Goal: Information Seeking & Learning: Learn about a topic

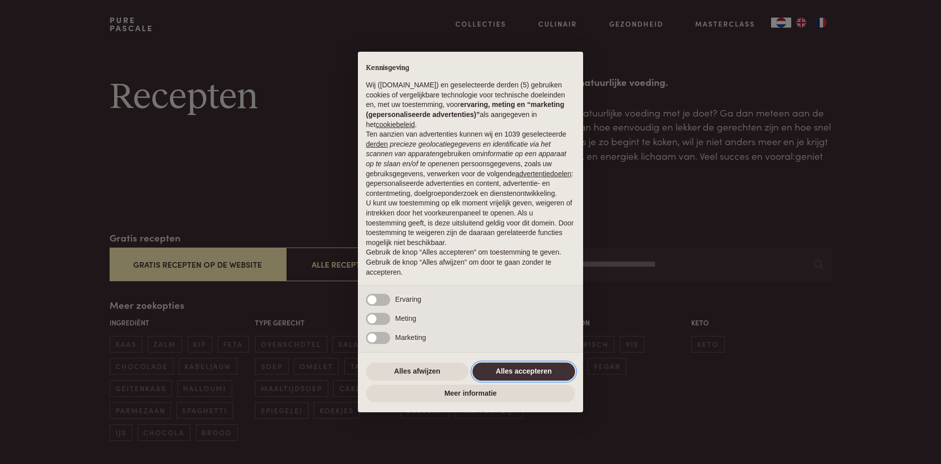
click at [539, 363] on button "Alles accepteren" at bounding box center [523, 372] width 103 height 18
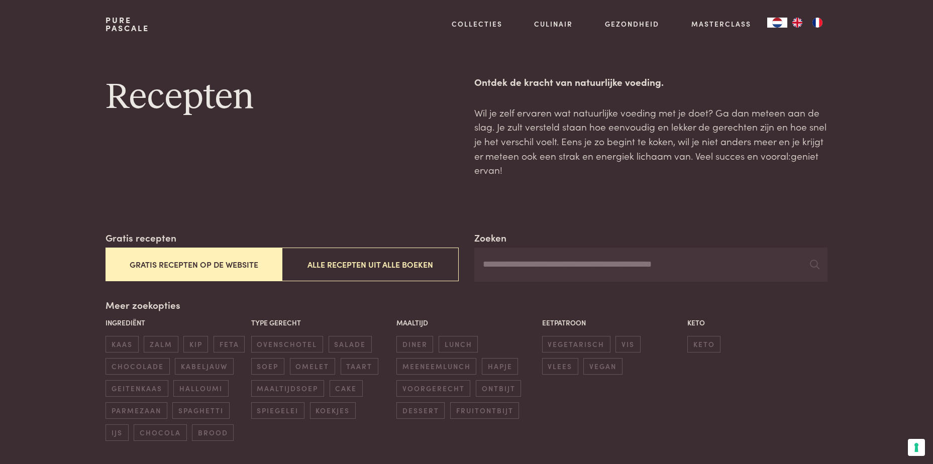
click at [239, 270] on button "Gratis recepten op de website" at bounding box center [194, 265] width 176 height 34
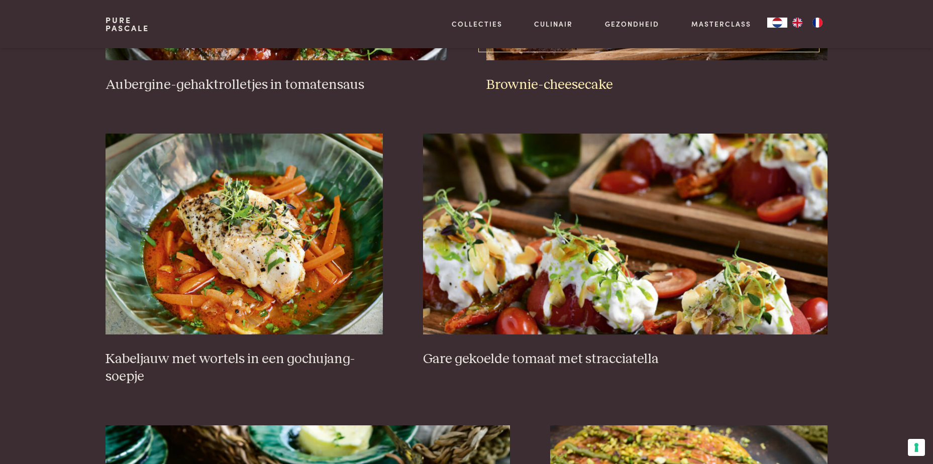
scroll to position [633, 0]
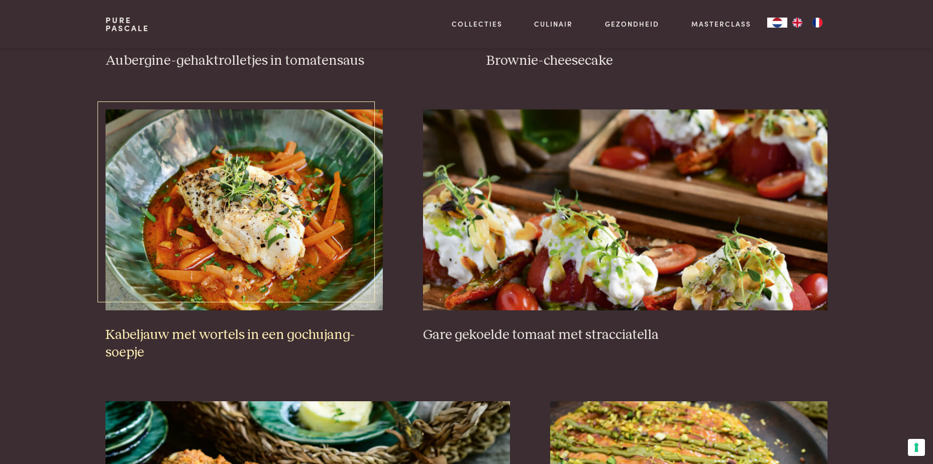
click at [235, 246] on img at bounding box center [244, 210] width 277 height 201
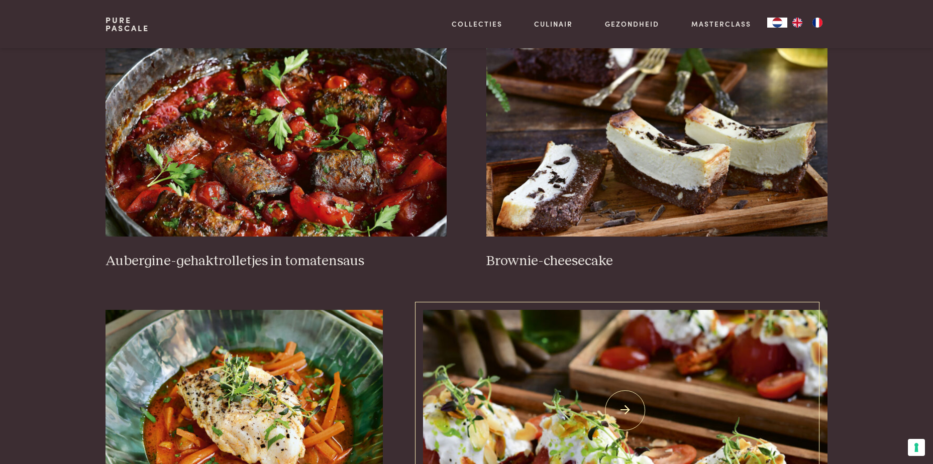
scroll to position [432, 0]
click at [299, 232] on img at bounding box center [276, 136] width 341 height 201
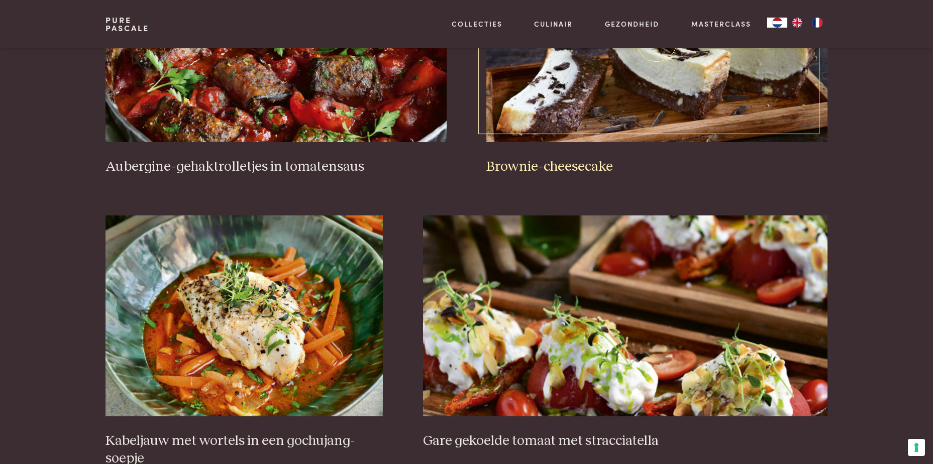
scroll to position [633, 0]
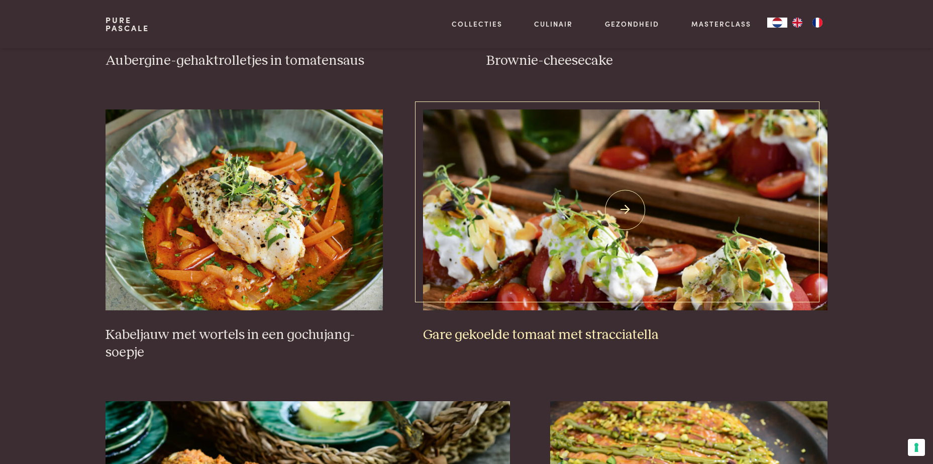
click at [673, 277] on img at bounding box center [625, 210] width 405 height 201
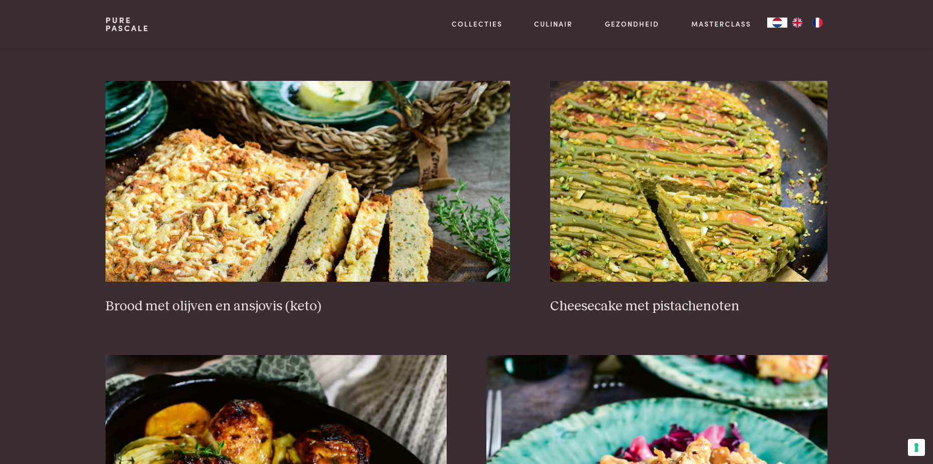
scroll to position [984, 0]
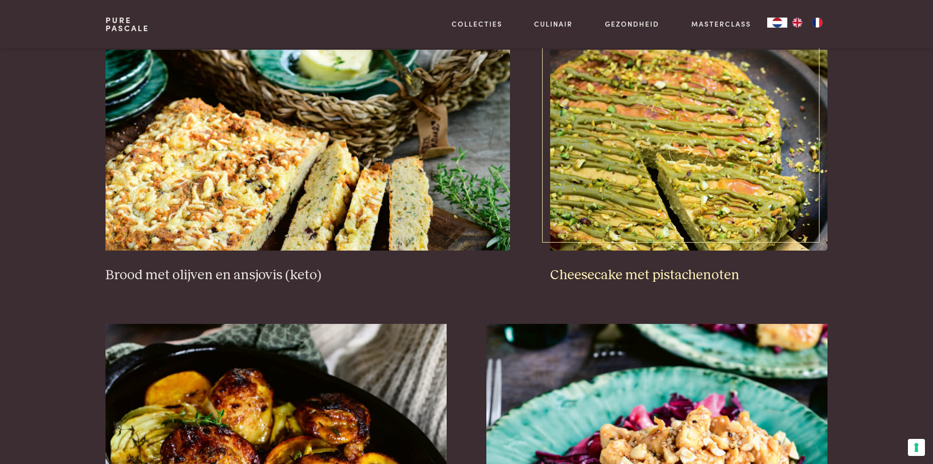
click at [694, 172] on img at bounding box center [688, 150] width 277 height 201
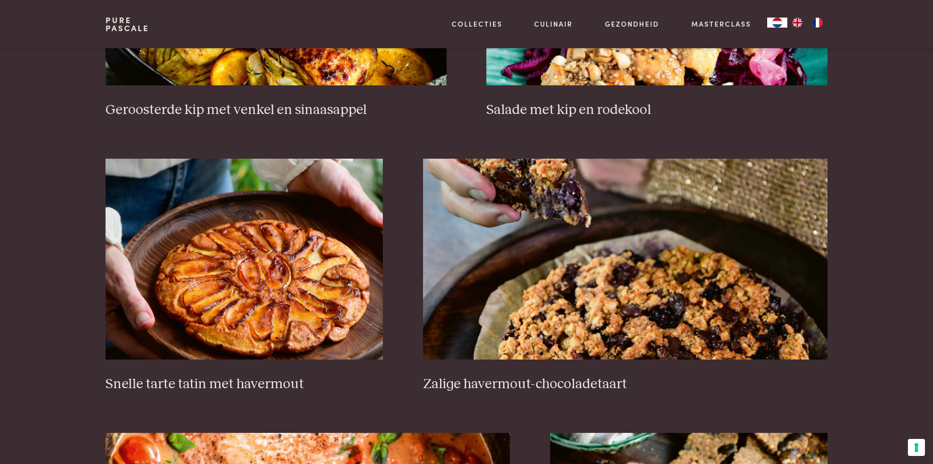
scroll to position [1437, 0]
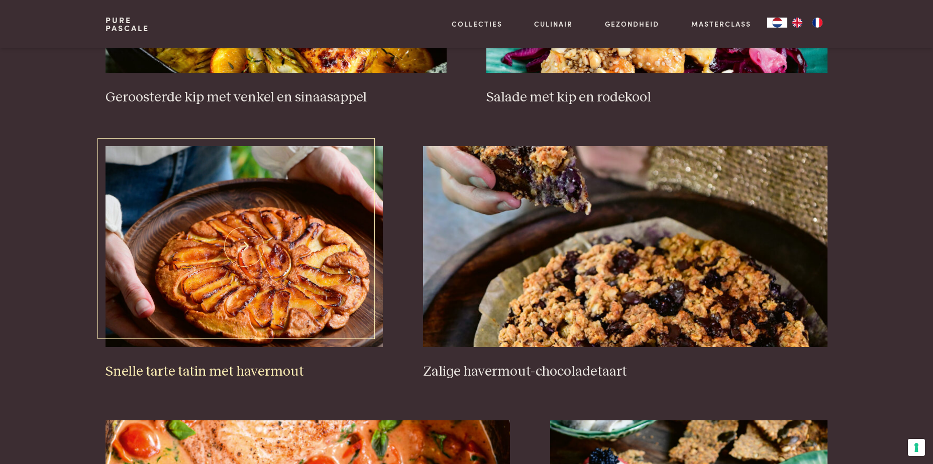
click at [255, 319] on img at bounding box center [244, 246] width 277 height 201
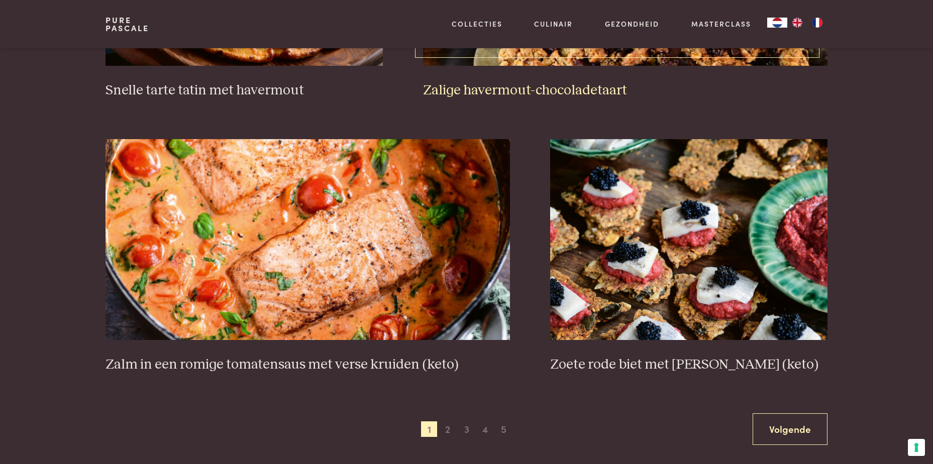
scroll to position [1738, 0]
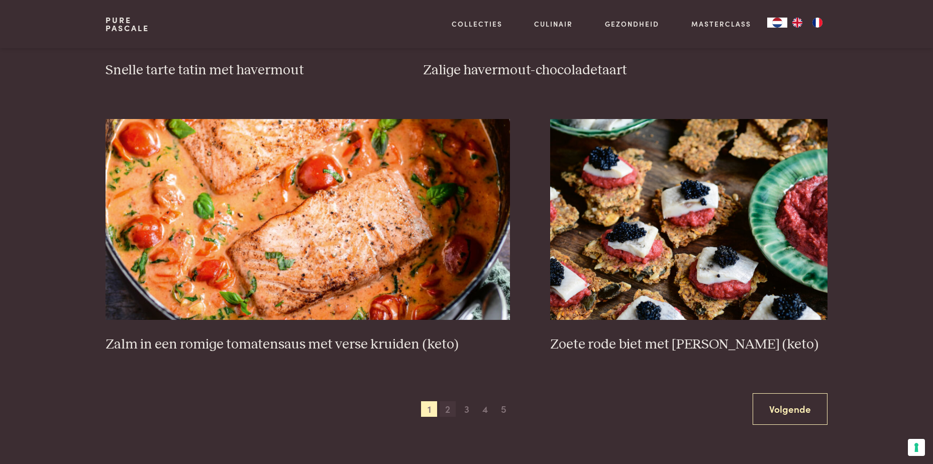
click at [449, 414] on span "2" at bounding box center [448, 410] width 16 height 16
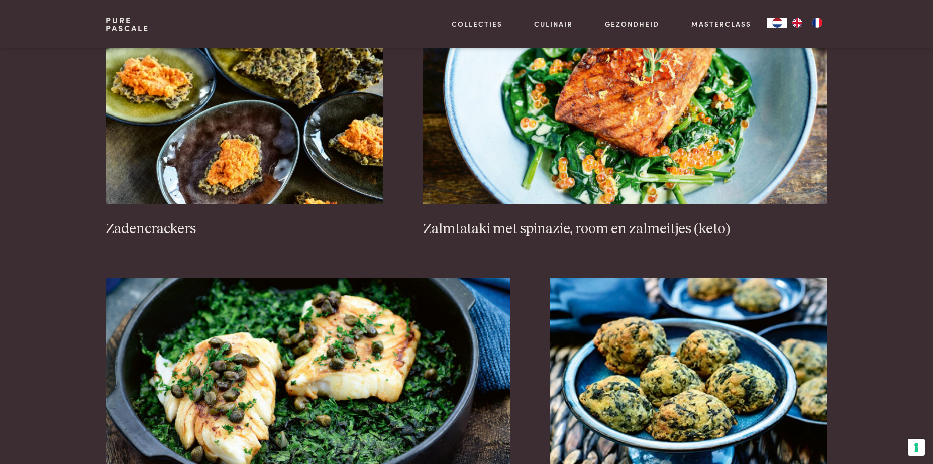
scroll to position [1688, 0]
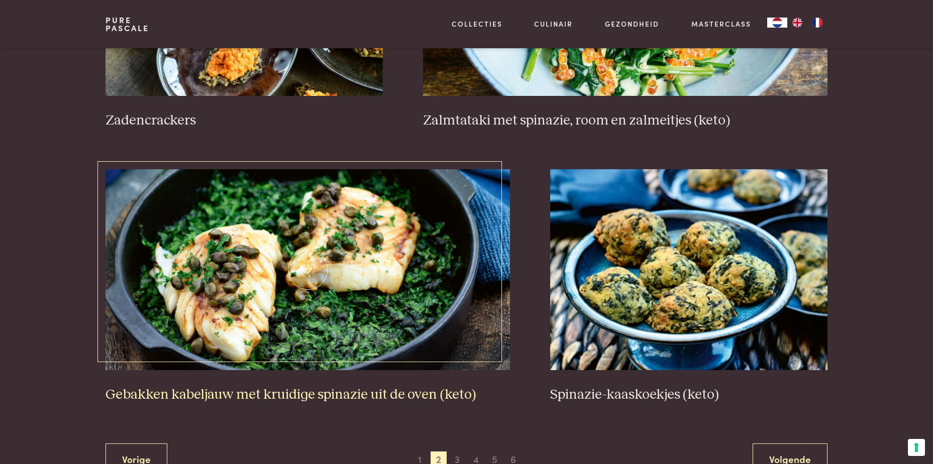
click at [276, 395] on h3 "Gebakken kabeljauw met kruidige spinazie uit de oven (keto)" at bounding box center [308, 395] width 405 height 18
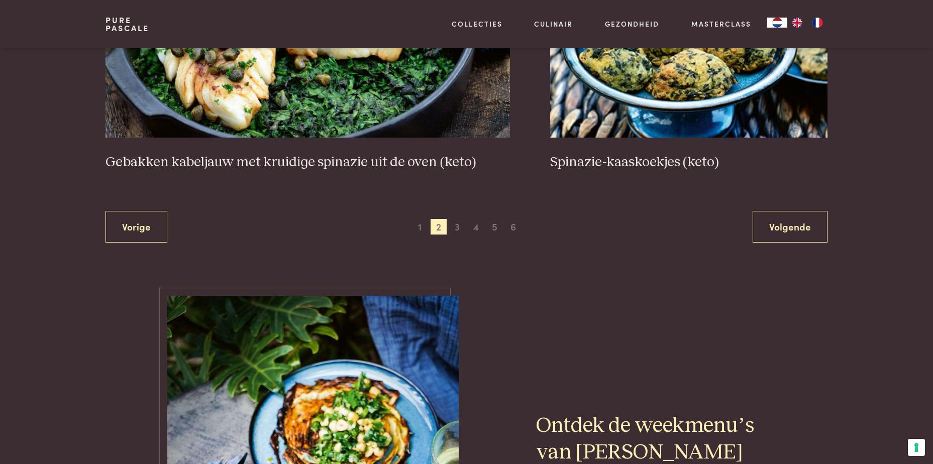
scroll to position [1939, 0]
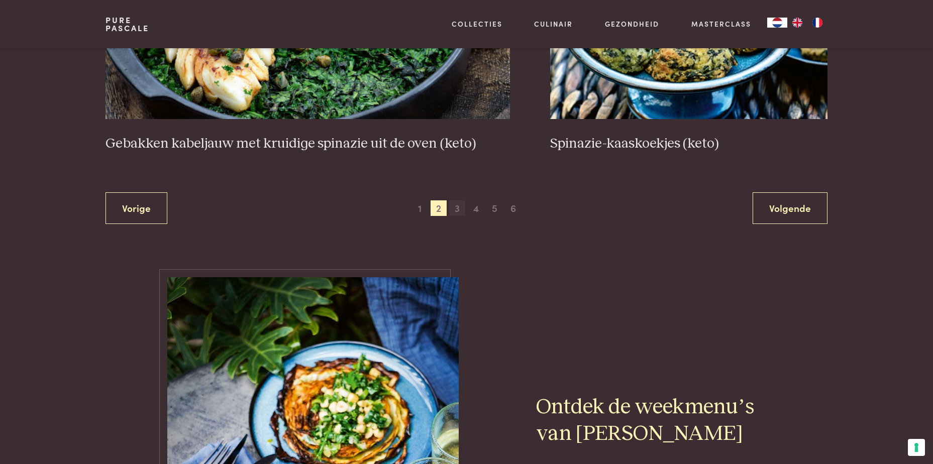
click at [453, 209] on span "3" at bounding box center [457, 209] width 16 height 16
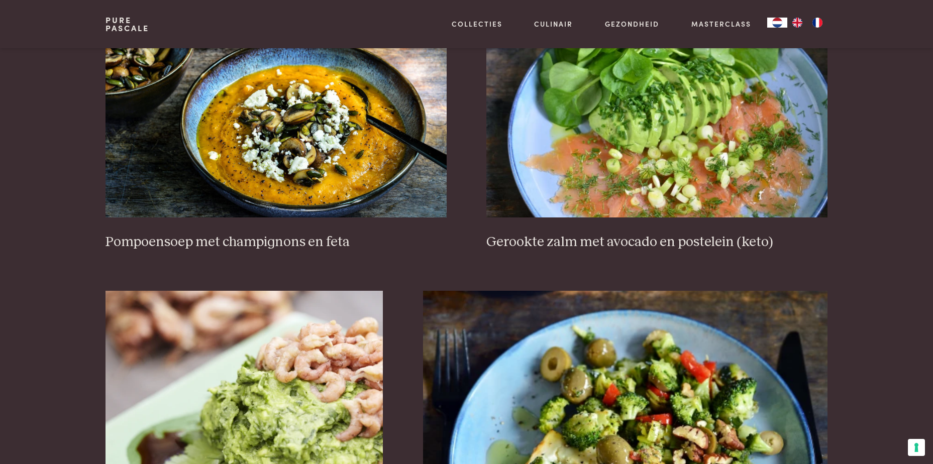
scroll to position [1135, 0]
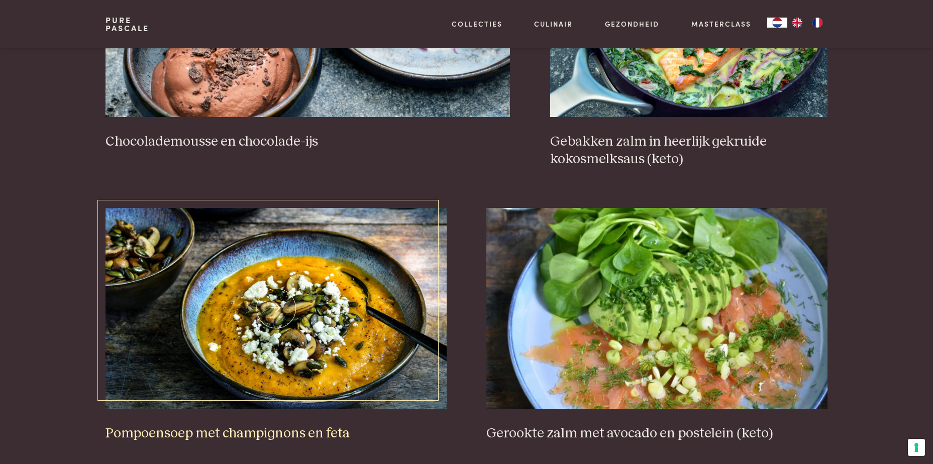
click at [307, 380] on img at bounding box center [276, 308] width 341 height 201
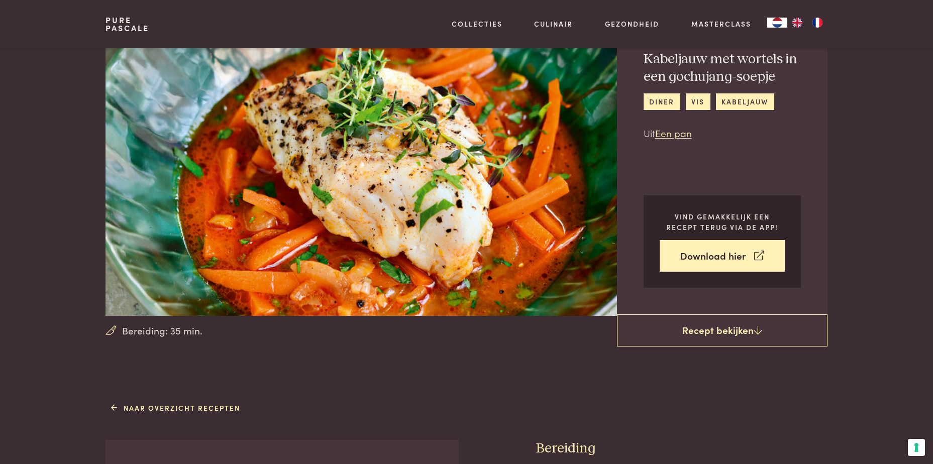
scroll to position [50, 0]
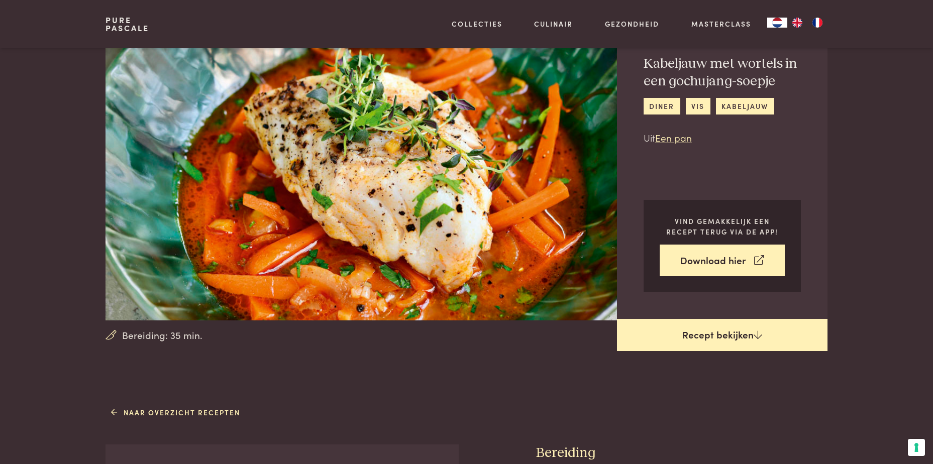
click at [753, 329] on link "Recept bekijken" at bounding box center [722, 335] width 211 height 32
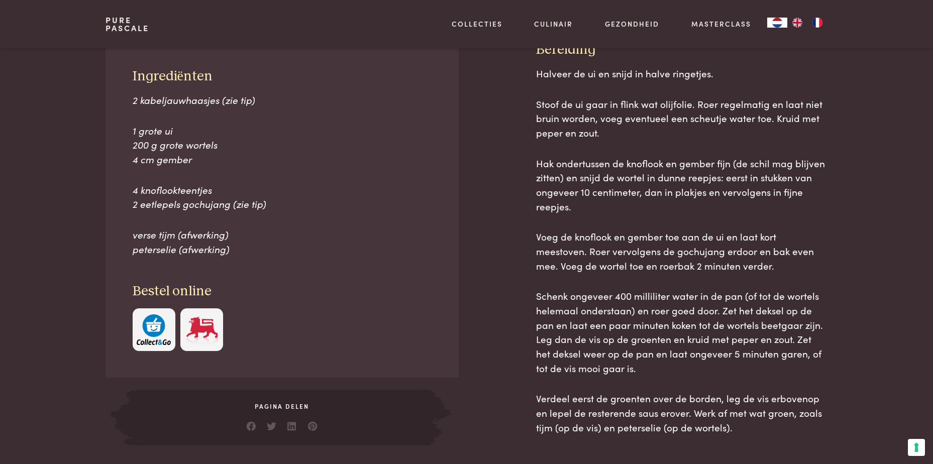
scroll to position [454, 0]
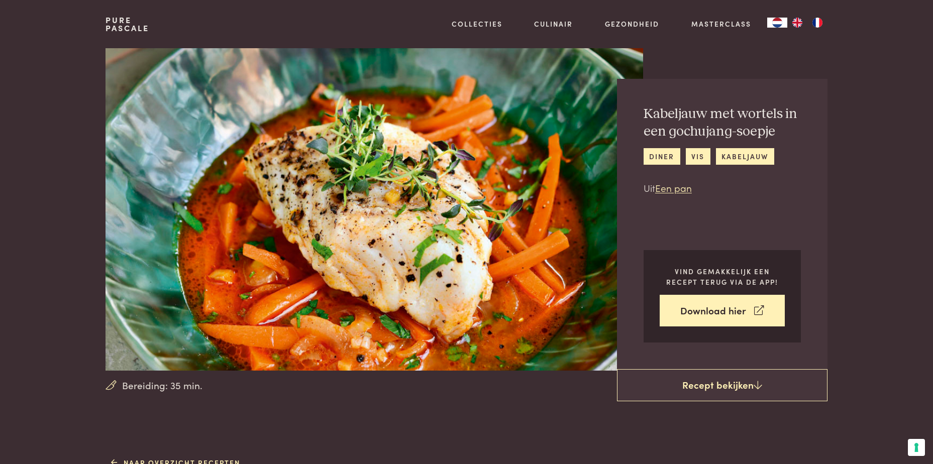
scroll to position [454, 0]
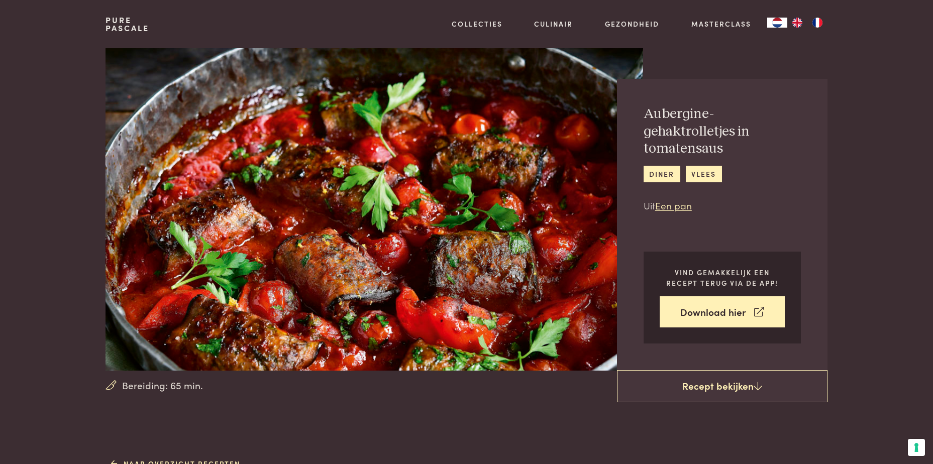
click at [294, 256] on img at bounding box center [374, 209] width 537 height 323
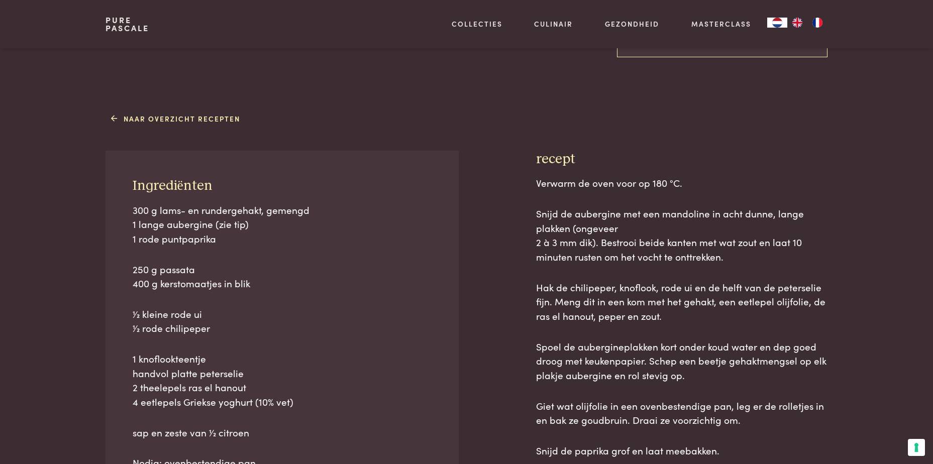
scroll to position [352, 0]
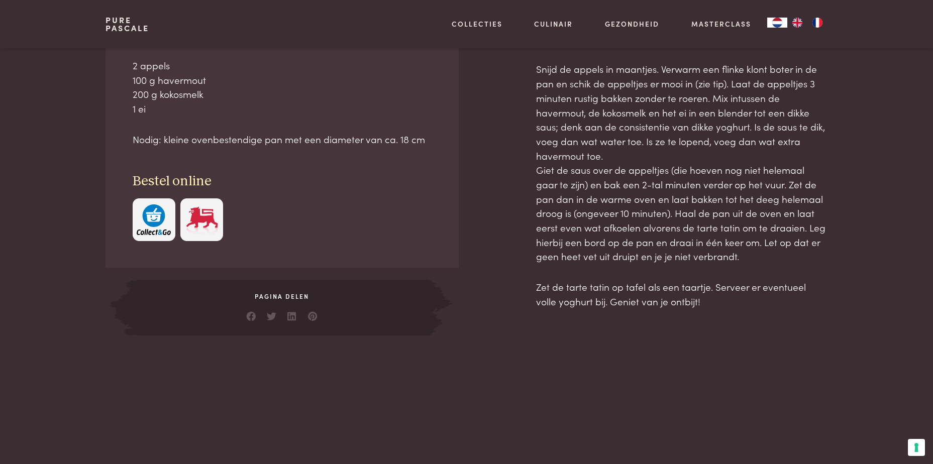
scroll to position [553, 0]
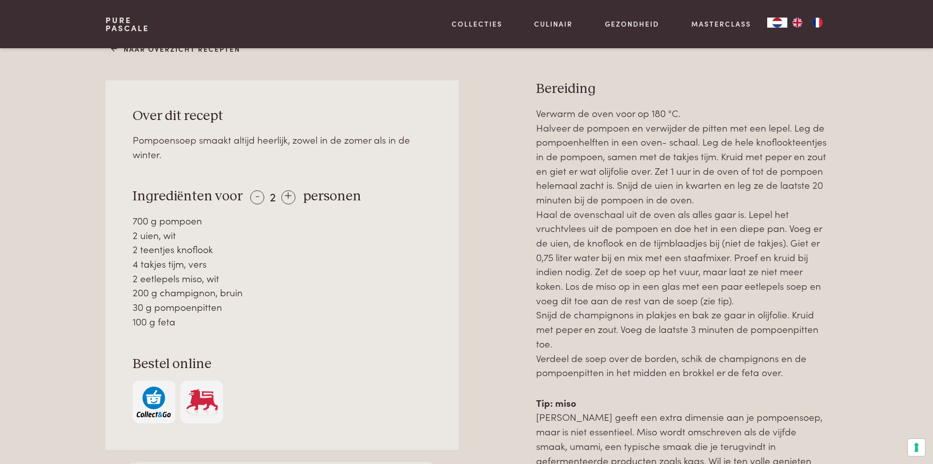
scroll to position [452, 0]
